Goal: Task Accomplishment & Management: Use online tool/utility

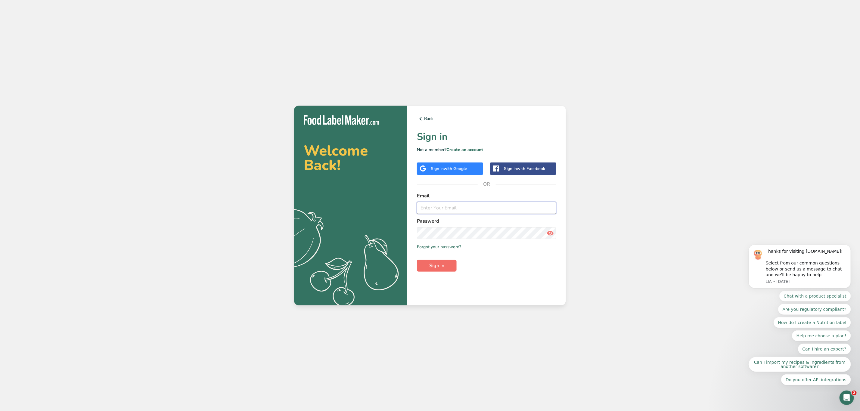
type input "[PERSON_NAME][EMAIL_ADDRESS][PERSON_NAME][DOMAIN_NAME]"
click at [440, 264] on span "Sign in" at bounding box center [436, 265] width 15 height 7
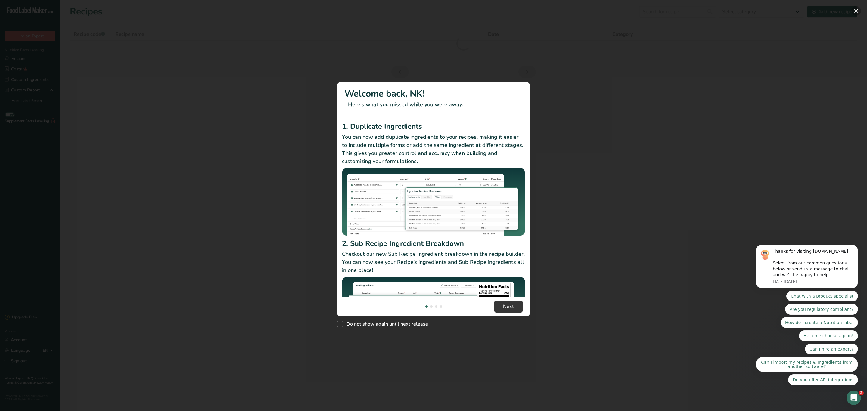
click at [853, 9] on button "New Features" at bounding box center [856, 11] width 10 height 10
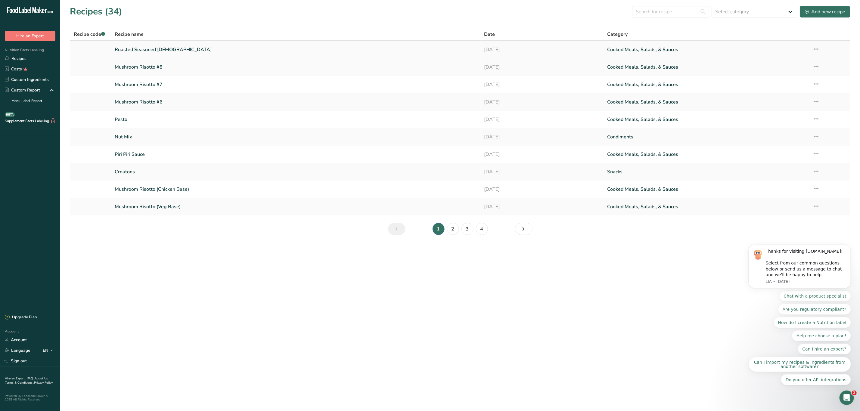
click at [152, 51] on link "Roasted Seasoned [DEMOGRAPHIC_DATA]" at bounding box center [296, 49] width 362 height 13
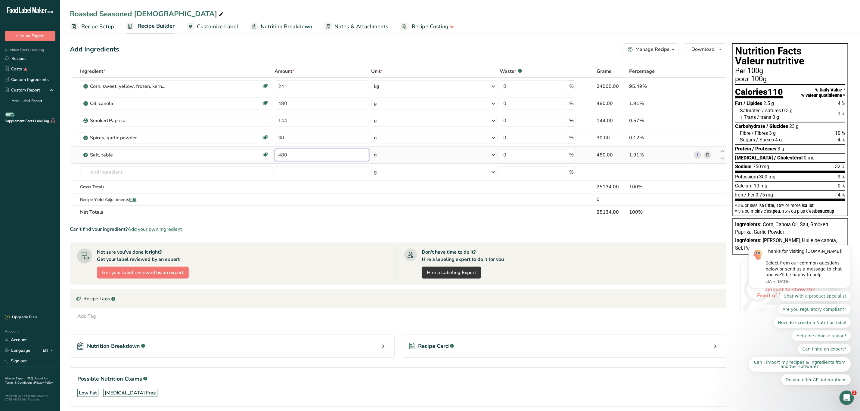
click at [292, 155] on input "480" at bounding box center [322, 155] width 94 height 12
drag, startPoint x: 292, startPoint y: 155, endPoint x: 267, endPoint y: 155, distance: 25.0
click at [267, 155] on tr "Salt, table Dairy free Gluten free Vegan Vegetarian Soy free 480 g Portions 1 t…" at bounding box center [398, 155] width 656 height 17
type input "120"
click at [426, 158] on div "Ingredient * Amount * Unit * Waste * .a-a{fill:#347362;}.b-a{fill:#fff;} Grams …" at bounding box center [398, 141] width 656 height 153
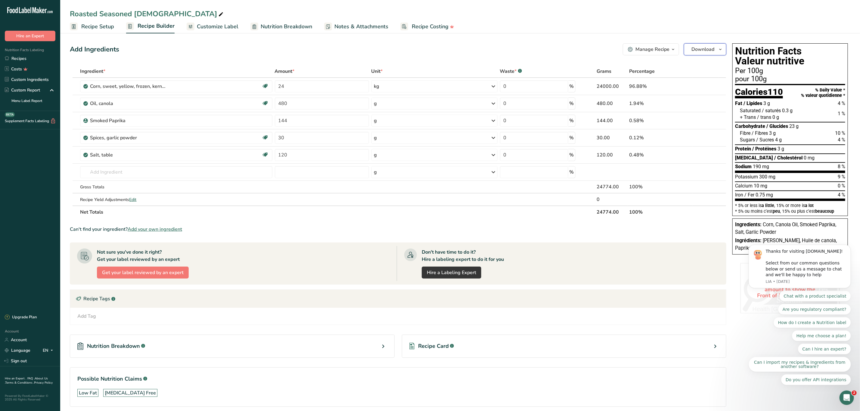
click at [712, 49] on span "Download" at bounding box center [702, 49] width 23 height 7
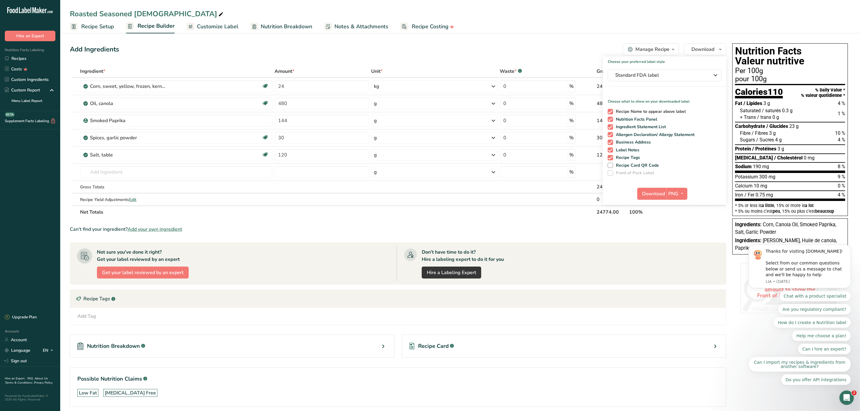
click at [611, 112] on span at bounding box center [610, 111] width 5 height 5
click at [611, 112] on input "Recipe Name to appear above label" at bounding box center [610, 112] width 4 height 4
checkbox input "false"
click at [610, 126] on span at bounding box center [610, 126] width 5 height 5
click at [610, 126] on input "Ingredient Statement List" at bounding box center [610, 127] width 4 height 4
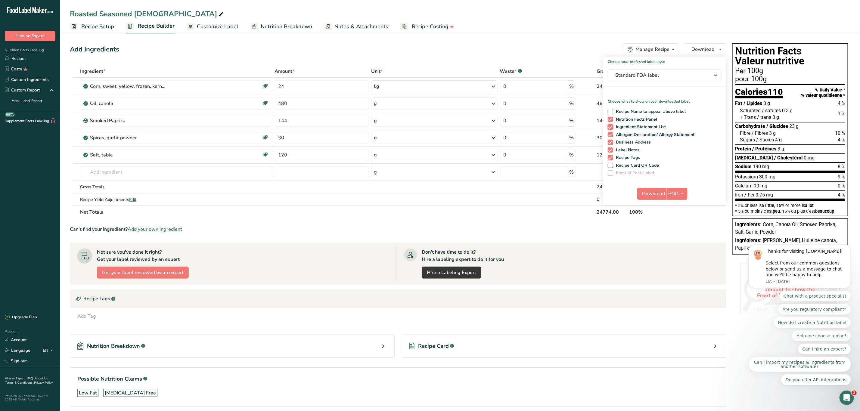
checkbox input "false"
click at [610, 135] on span at bounding box center [610, 134] width 5 height 5
click at [610, 135] on input "Allergen Declaration/ Allergy Statement" at bounding box center [610, 135] width 4 height 4
checkbox input "false"
click at [610, 142] on span at bounding box center [610, 142] width 5 height 5
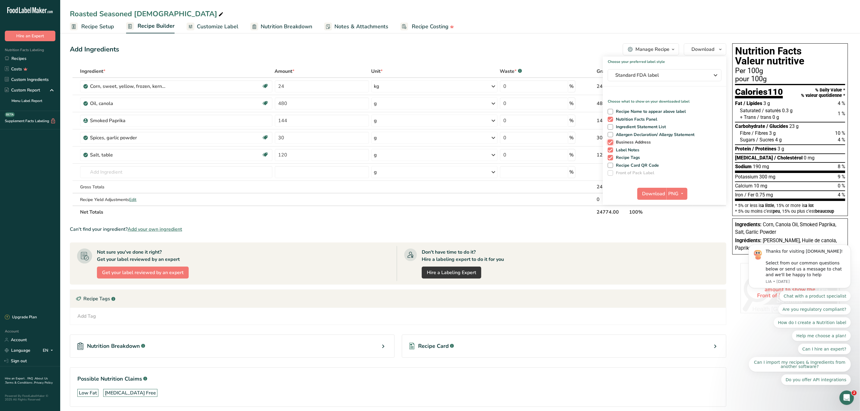
click at [610, 142] on input "Business Address" at bounding box center [610, 142] width 4 height 4
checkbox input "false"
click at [610, 149] on span at bounding box center [610, 149] width 5 height 5
click at [610, 149] on input "Label Notes" at bounding box center [610, 150] width 4 height 4
checkbox input "false"
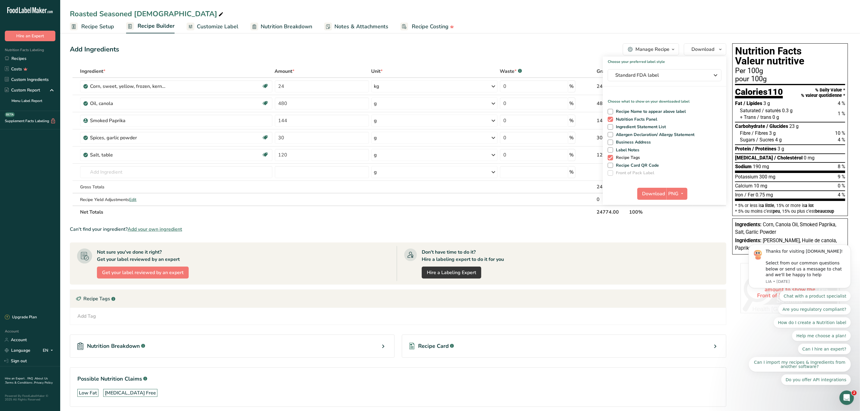
click at [611, 156] on span at bounding box center [610, 157] width 5 height 5
click at [611, 156] on input "Recipe Tags" at bounding box center [610, 158] width 4 height 4
checkbox input "false"
click at [669, 195] on span "PNG" at bounding box center [673, 193] width 10 height 7
click at [712, 75] on icon "button" at bounding box center [715, 75] width 7 height 11
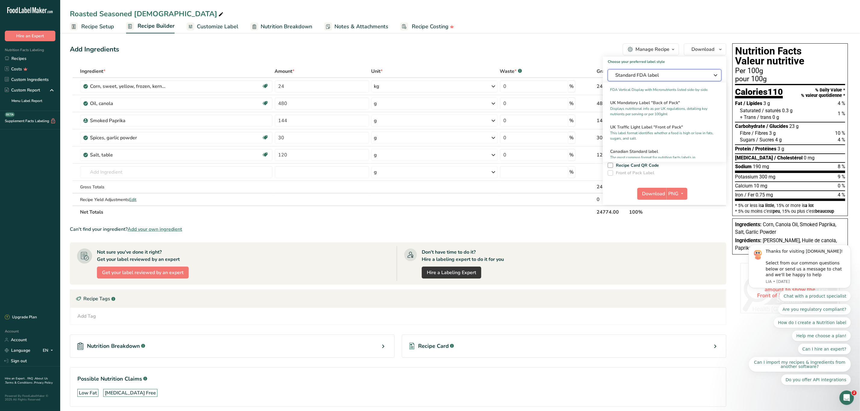
scroll to position [226, 0]
click at [652, 120] on p "The most common format for nutrition facts labels in compliance with the CFIA's…" at bounding box center [662, 115] width 104 height 11
click at [647, 193] on span "Download" at bounding box center [653, 193] width 23 height 7
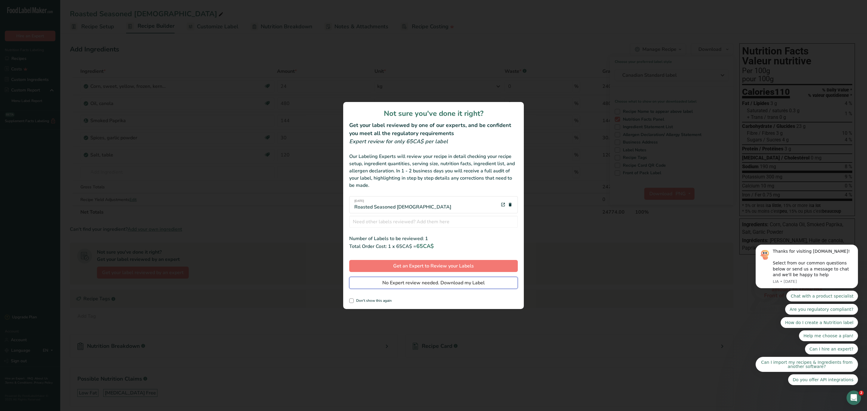
click at [405, 283] on span "No Expert review needed. Download my Label" at bounding box center [433, 282] width 102 height 7
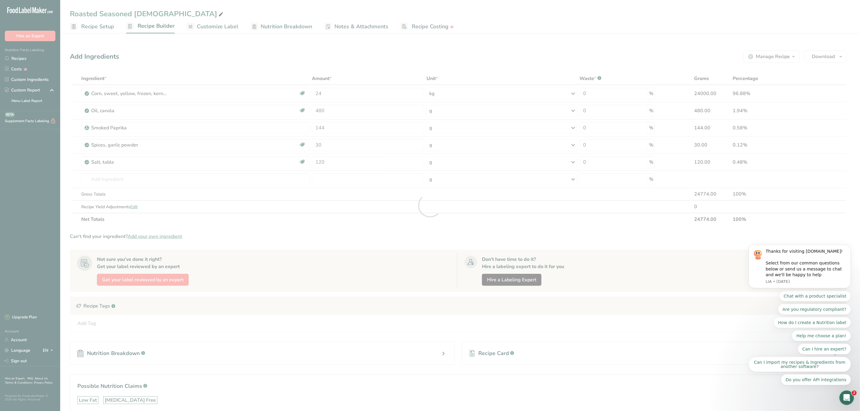
scroll to position [0, 0]
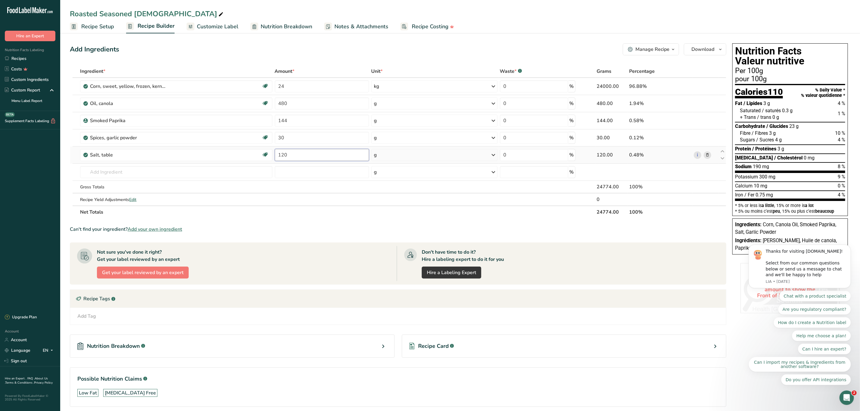
click at [296, 156] on input "120" at bounding box center [322, 155] width 94 height 12
drag, startPoint x: 292, startPoint y: 155, endPoint x: 278, endPoint y: 155, distance: 13.6
click at [278, 155] on input "120" at bounding box center [322, 155] width 94 height 12
type input "240"
click at [418, 153] on div "Ingredient * Amount * Unit * Waste * .a-a{fill:#347362;}.b-a{fill:#fff;} Grams …" at bounding box center [398, 141] width 656 height 153
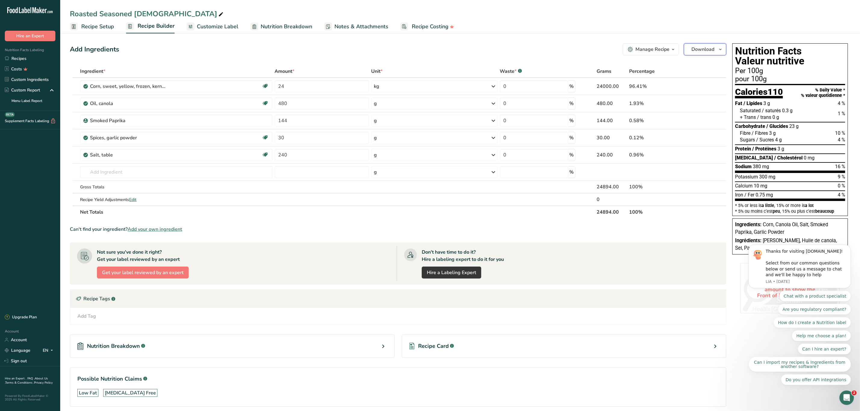
click at [704, 49] on span "Download" at bounding box center [702, 49] width 23 height 7
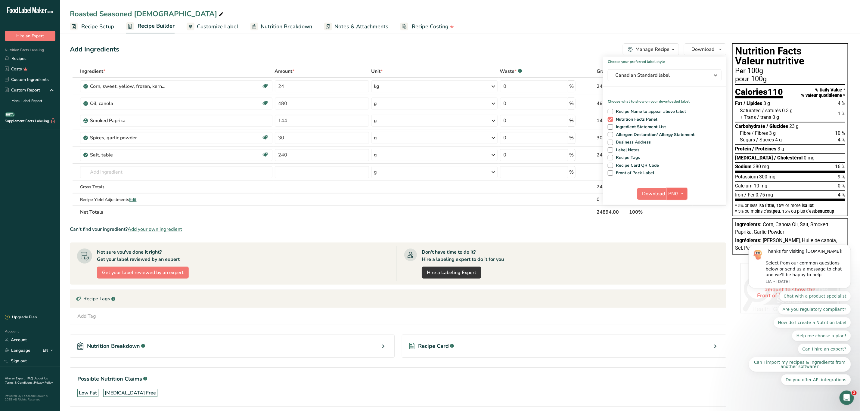
click at [674, 191] on span "PNG" at bounding box center [673, 193] width 10 height 7
click at [654, 194] on span "Download" at bounding box center [653, 193] width 23 height 7
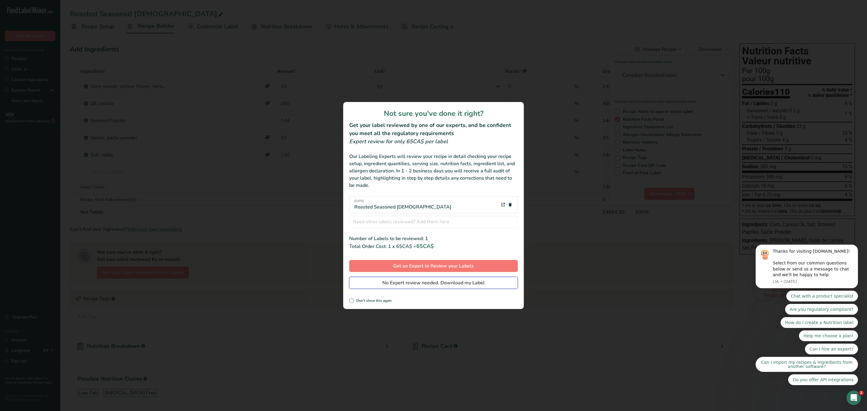
click at [432, 279] on button "No Expert review needed. Download my Label" at bounding box center [433, 283] width 169 height 12
